Goal: Task Accomplishment & Management: Use online tool/utility

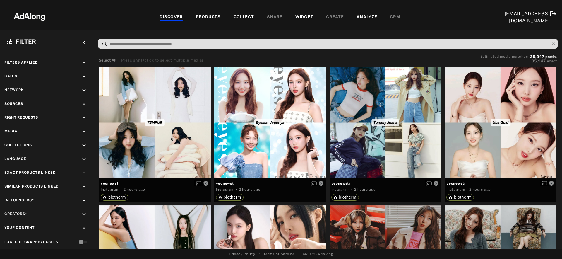
click at [296, 17] on div "WIDGET" at bounding box center [304, 17] width 18 height 7
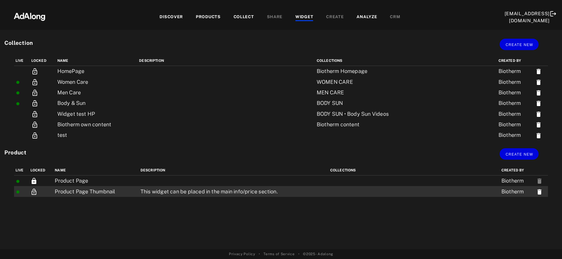
click at [113, 193] on td "Product Page Thumbnail" at bounding box center [96, 191] width 86 height 11
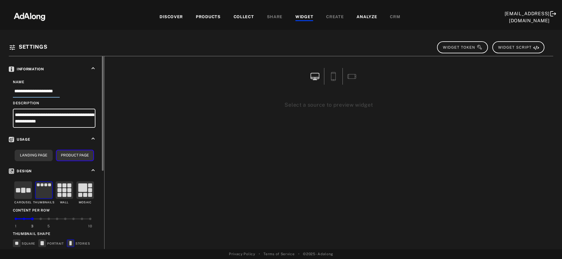
click at [48, 89] on input "**********" at bounding box center [36, 93] width 47 height 10
click at [52, 90] on input "**********" at bounding box center [36, 93] width 47 height 10
type input "**********"
drag, startPoint x: 65, startPoint y: 122, endPoint x: 42, endPoint y: 115, distance: 23.7
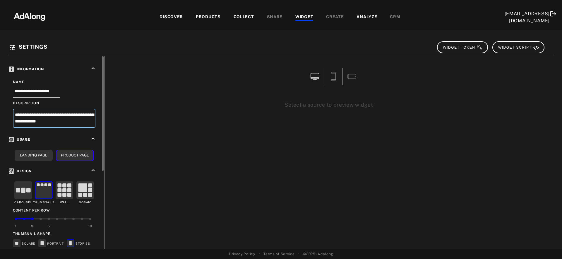
click at [42, 115] on textarea "**********" at bounding box center [54, 118] width 83 height 19
click at [26, 121] on textarea "**********" at bounding box center [54, 118] width 83 height 19
click at [56, 119] on textarea "**********" at bounding box center [54, 118] width 83 height 19
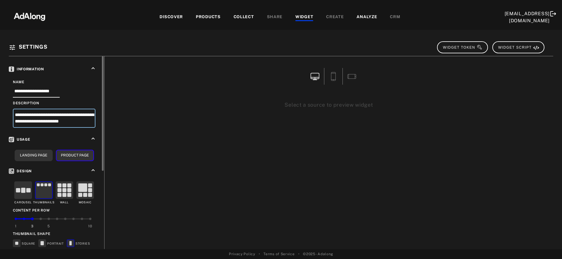
type textarea "**********"
click at [25, 189] on rect at bounding box center [23, 190] width 4 height 5
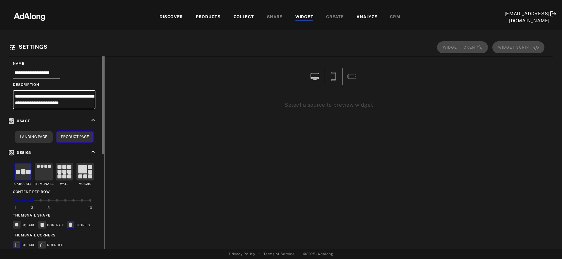
scroll to position [65, 0]
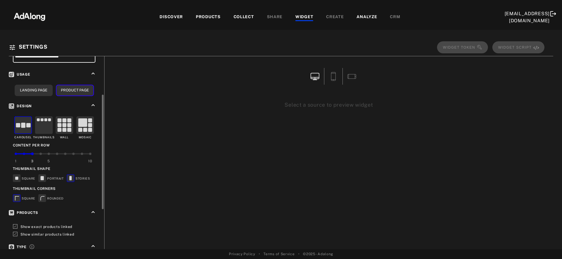
click at [47, 153] on div "5" at bounding box center [48, 159] width 8 height 13
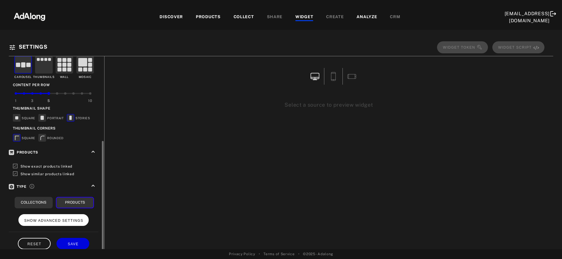
scroll to position [132, 0]
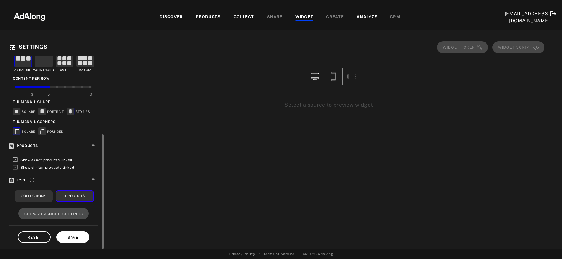
click at [68, 236] on span "SAVE" at bounding box center [73, 237] width 11 height 4
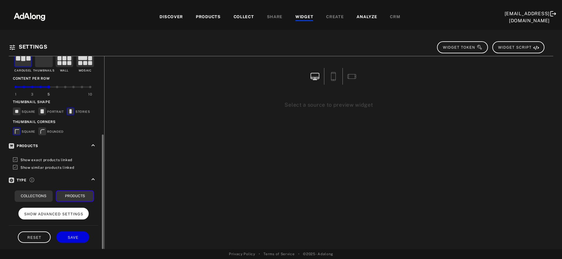
click at [67, 212] on span "SHOW ADVANCED SETTINGS" at bounding box center [53, 214] width 59 height 4
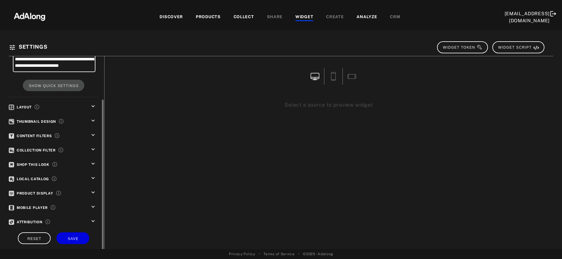
click at [92, 119] on icon "keyboard_arrow_down" at bounding box center [93, 120] width 6 height 6
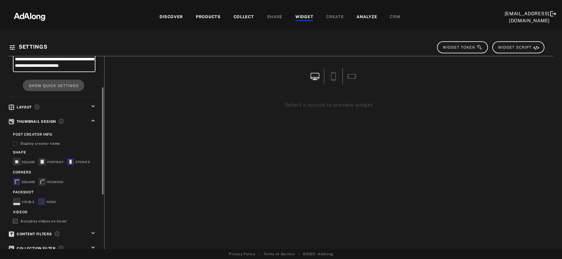
click at [17, 203] on icon at bounding box center [16, 204] width 7 height 2
click at [93, 119] on icon "keyboard_arrow_up" at bounding box center [93, 120] width 6 height 6
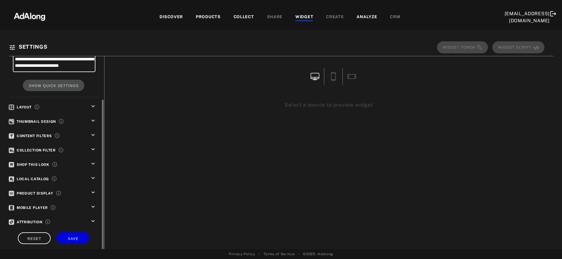
click at [91, 219] on icon "keyboard_arrow_down" at bounding box center [93, 221] width 6 height 6
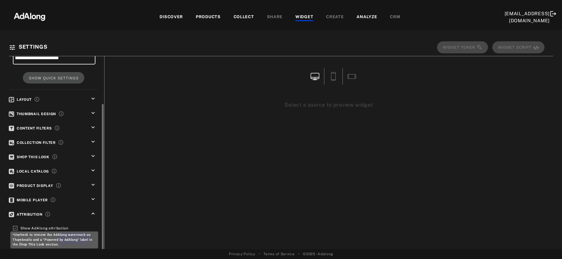
click at [52, 226] on span "Show AdAlong attribution" at bounding box center [44, 228] width 48 height 4
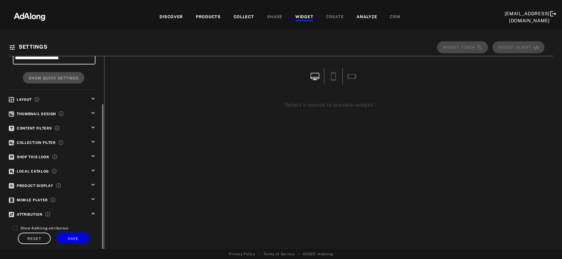
click at [94, 197] on icon "keyboard_arrow_down" at bounding box center [93, 199] width 6 height 6
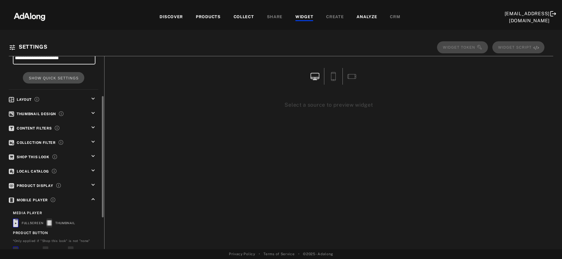
click at [92, 181] on icon "keyboard_arrow_down" at bounding box center [93, 184] width 6 height 6
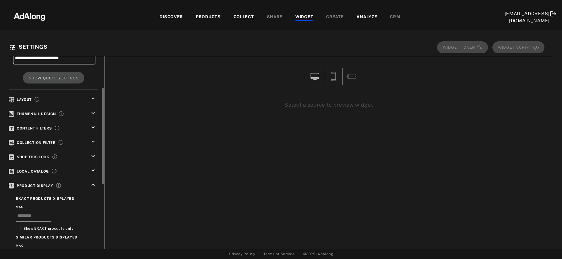
scroll to position [82, 0]
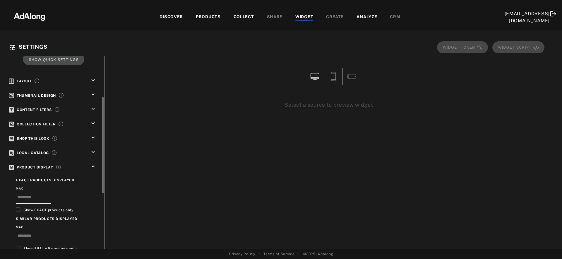
click at [93, 137] on icon "keyboard_arrow_down" at bounding box center [93, 137] width 6 height 6
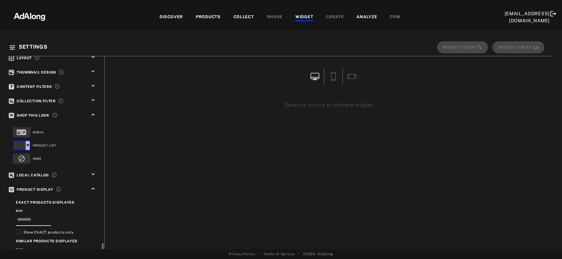
scroll to position [0, 0]
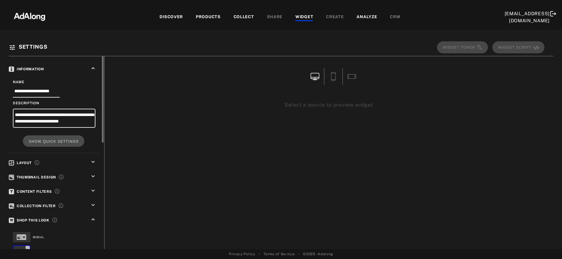
click at [95, 188] on icon "keyboard_arrow_down" at bounding box center [93, 190] width 6 height 6
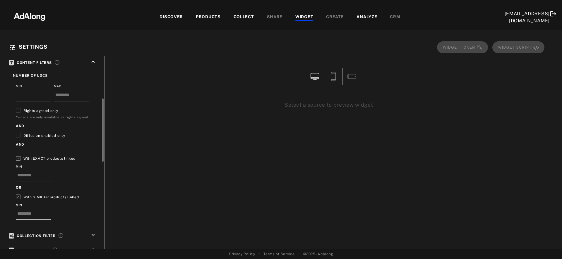
scroll to position [170, 0]
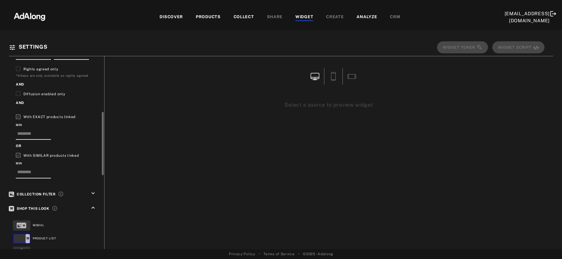
click at [93, 190] on icon "keyboard_arrow_down" at bounding box center [93, 193] width 6 height 6
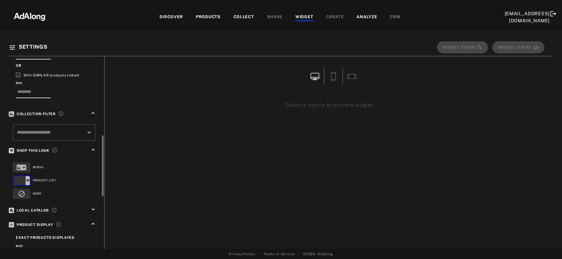
scroll to position [252, 0]
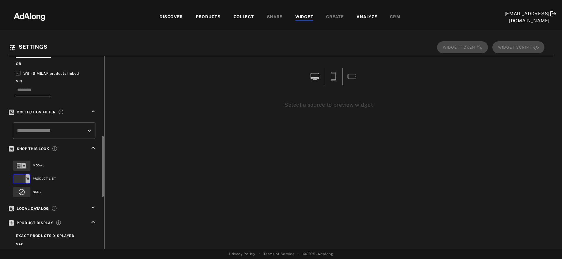
click at [94, 204] on icon "keyboard_arrow_down" at bounding box center [93, 207] width 6 height 6
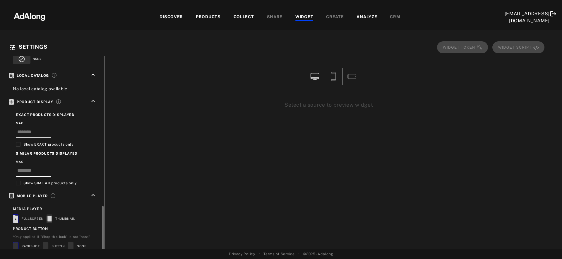
scroll to position [429, 0]
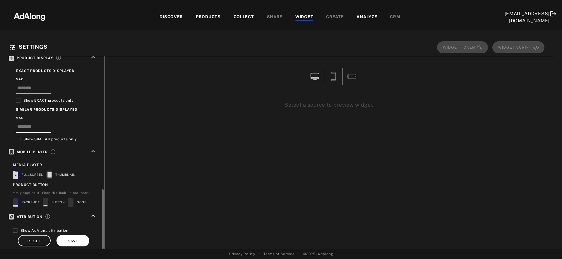
click at [79, 236] on button "SAVE" at bounding box center [72, 240] width 33 height 11
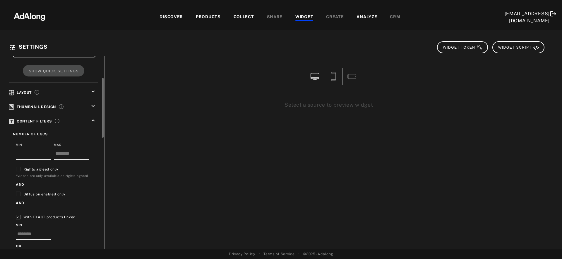
scroll to position [69, 0]
click at [93, 90] on icon "keyboard_arrow_down" at bounding box center [93, 93] width 6 height 6
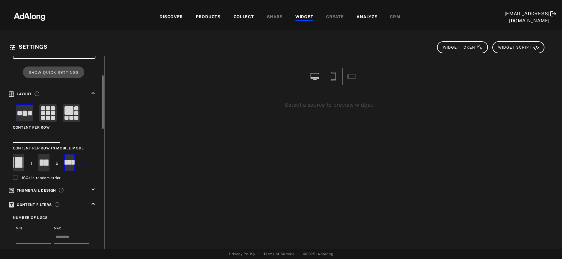
click at [44, 162] on rect at bounding box center [43, 162] width 11 height 17
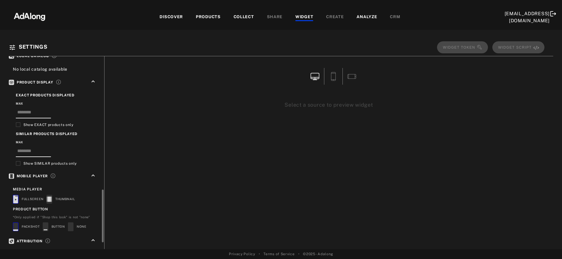
scroll to position [511, 0]
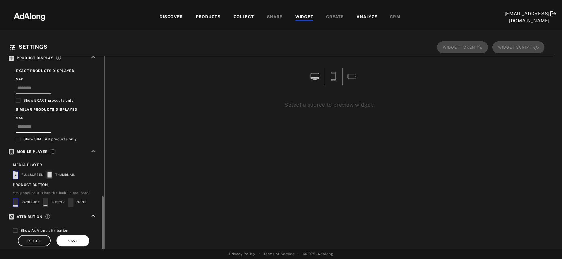
click at [70, 239] on span "SAVE" at bounding box center [73, 241] width 11 height 4
